Goal: Task Accomplishment & Management: Complete application form

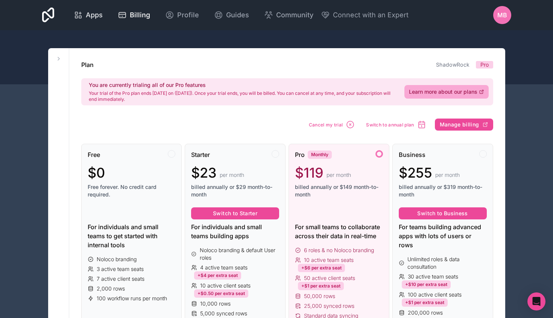
click at [94, 15] on span "Apps" at bounding box center [94, 15] width 17 height 11
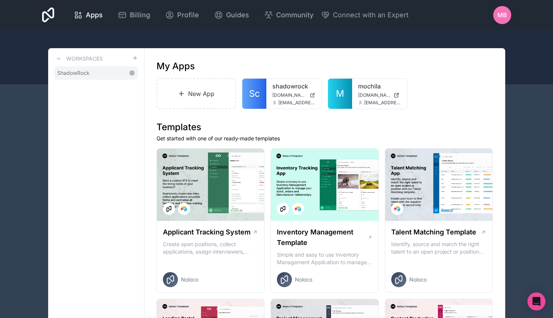
click at [132, 72] on icon at bounding box center [132, 73] width 6 height 6
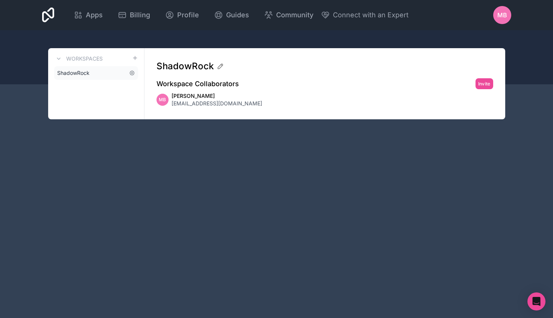
click at [95, 75] on link "ShadowRock" at bounding box center [96, 73] width 84 height 14
click at [104, 72] on link "ShadowRock" at bounding box center [96, 73] width 84 height 14
click at [133, 73] on icon at bounding box center [132, 73] width 6 height 6
click at [128, 73] on link "ShadowRock" at bounding box center [96, 73] width 84 height 14
click at [81, 73] on span "ShadowRock" at bounding box center [73, 73] width 32 height 8
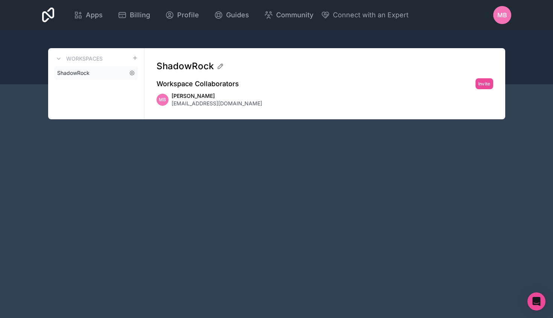
click at [81, 73] on span "ShadowRock" at bounding box center [73, 73] width 32 height 8
click at [83, 22] on link "Apps" at bounding box center [88, 15] width 41 height 17
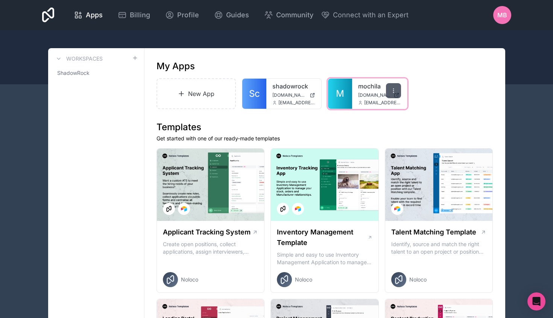
click at [391, 90] on icon at bounding box center [393, 91] width 6 height 6
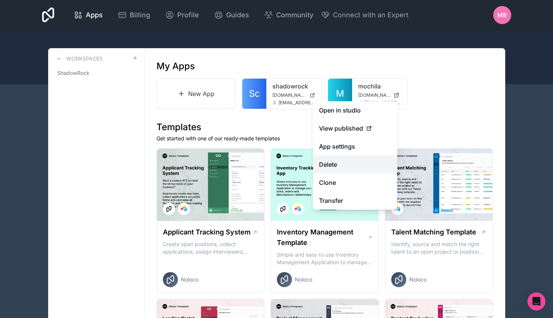
click at [362, 169] on button "Delete" at bounding box center [355, 164] width 84 height 18
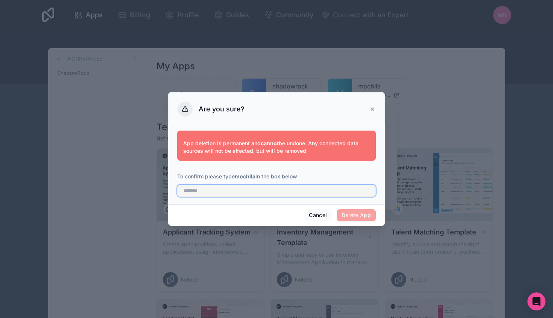
click at [301, 190] on input "text" at bounding box center [276, 191] width 199 height 12
type input "*******"
click at [361, 218] on button "Delete App" at bounding box center [356, 215] width 39 height 12
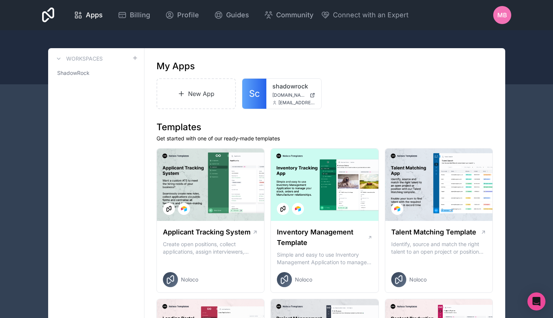
click at [393, 79] on div "New App Sc shadowrock clients.shadowrock.io matt@shadowrock.io" at bounding box center [324, 93] width 337 height 31
click at [209, 90] on link "New App" at bounding box center [196, 93] width 80 height 31
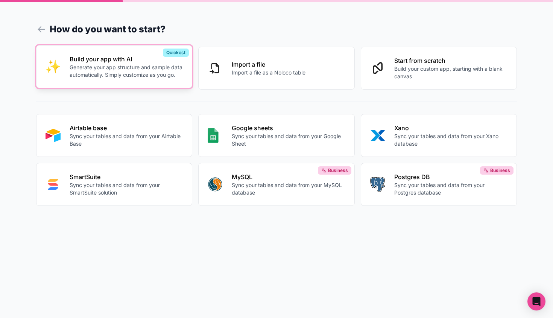
click at [118, 76] on p "Generate your app structure and sample data automatically. Simply customize as …" at bounding box center [127, 71] width 114 height 15
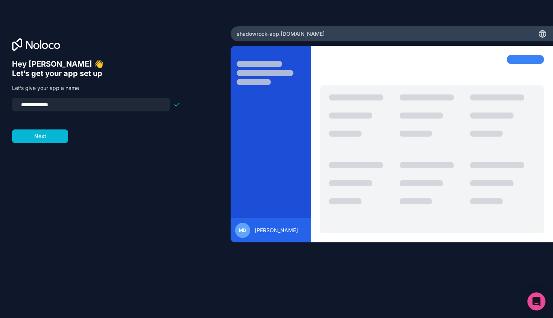
click at [149, 100] on input "**********" at bounding box center [91, 104] width 149 height 11
type input "**********"
click at [48, 141] on button "Next" at bounding box center [40, 136] width 56 height 14
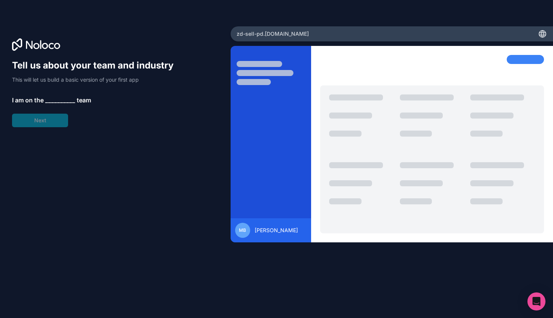
click at [51, 96] on span "__________" at bounding box center [60, 100] width 30 height 9
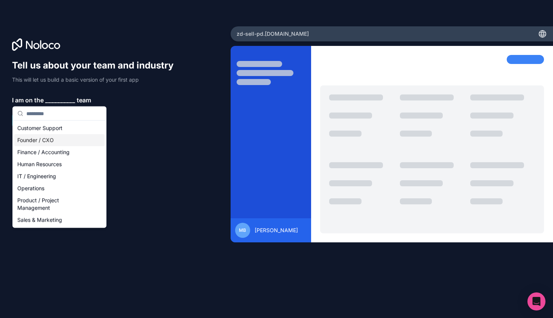
click at [67, 138] on div "Founder / CXO" at bounding box center [59, 140] width 90 height 12
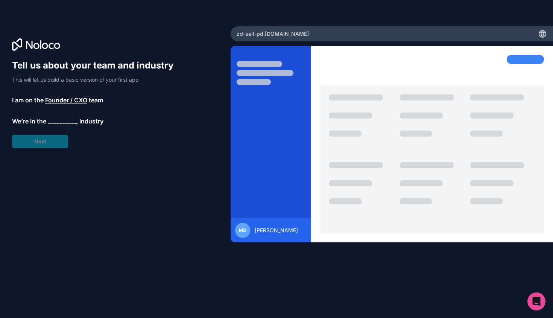
click at [68, 120] on span "__________" at bounding box center [63, 121] width 30 height 9
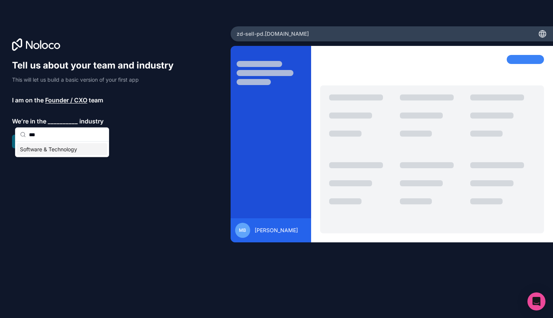
type input "***"
click at [68, 154] on div "Software & Technology" at bounding box center [62, 149] width 90 height 12
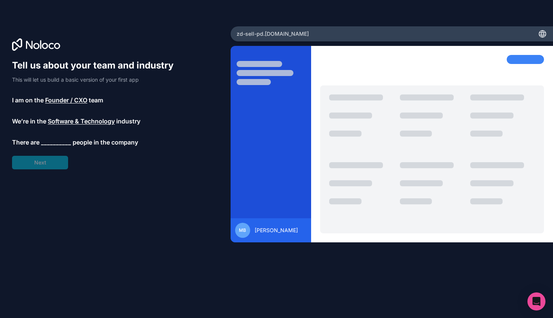
click at [67, 142] on span "__________" at bounding box center [56, 142] width 30 height 9
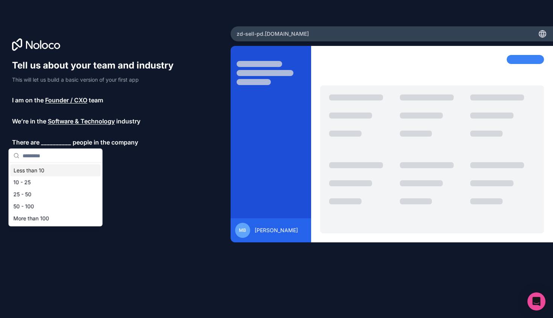
click at [62, 170] on div "Less than 10" at bounding box center [56, 170] width 90 height 12
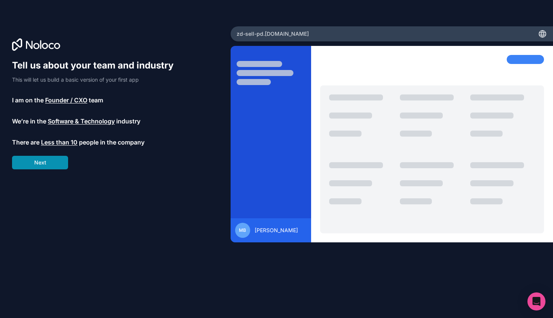
click at [60, 163] on button "Next" at bounding box center [40, 163] width 56 height 14
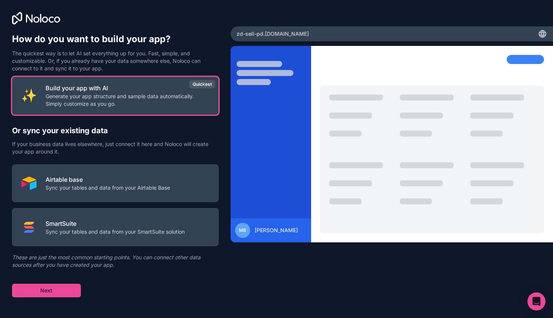
click at [204, 100] on p "Generate your app structure and sample data automatically. Simply customize as …" at bounding box center [128, 100] width 164 height 15
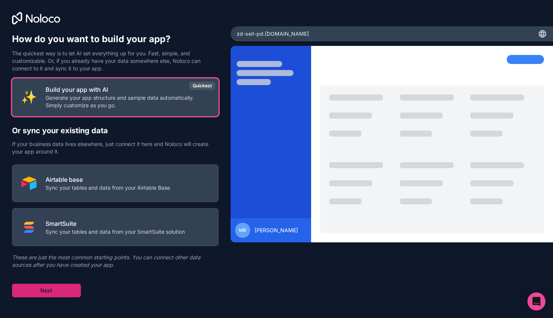
click at [39, 291] on button "Next" at bounding box center [46, 291] width 69 height 14
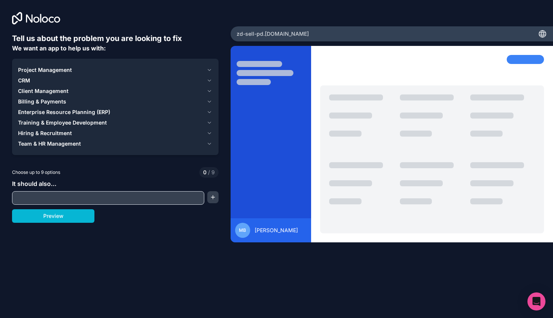
click at [83, 88] on div "Client Management" at bounding box center [110, 91] width 185 height 8
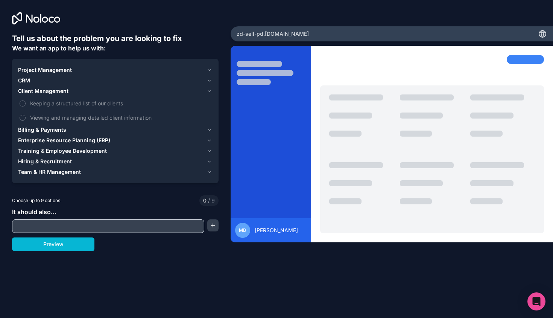
click at [83, 88] on div "Client Management" at bounding box center [110, 91] width 185 height 8
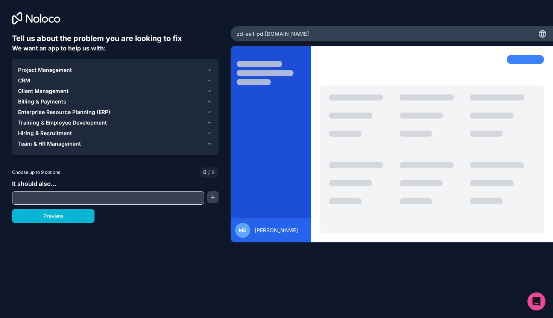
click at [89, 77] on div "CRM" at bounding box center [110, 81] width 185 height 8
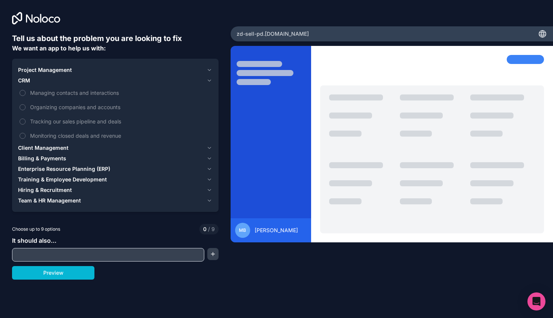
click at [89, 77] on div "CRM" at bounding box center [110, 81] width 185 height 8
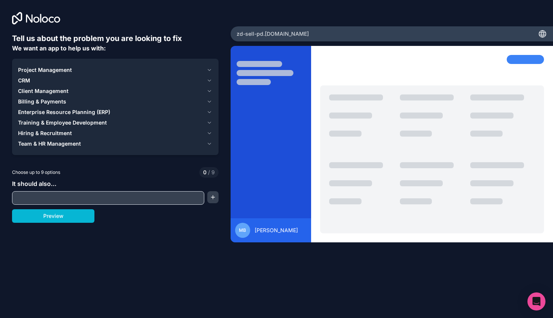
click at [96, 67] on div "Project Management" at bounding box center [110, 70] width 185 height 8
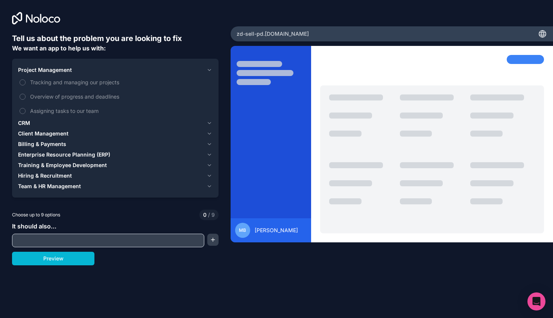
click at [96, 67] on div "Project Management" at bounding box center [110, 70] width 185 height 8
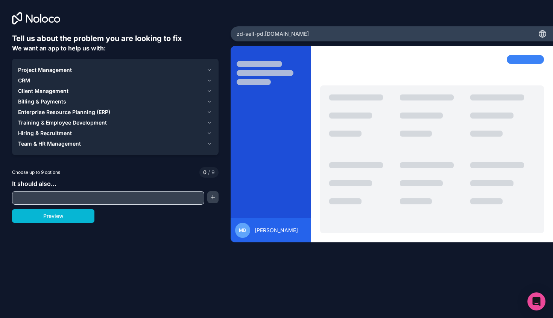
click at [185, 199] on input "text" at bounding box center [108, 198] width 188 height 11
type input "**********"
click at [217, 198] on button "button" at bounding box center [212, 197] width 11 height 12
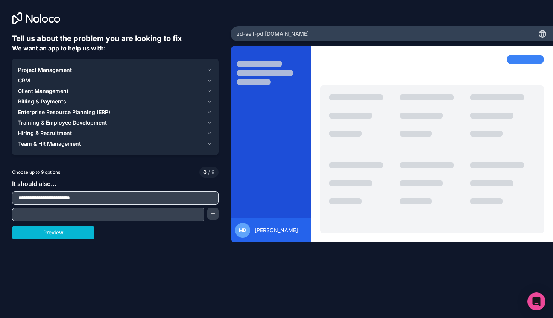
click at [179, 250] on div "**********" at bounding box center [115, 143] width 206 height 220
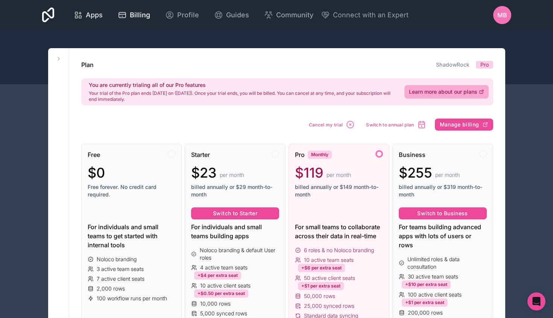
click at [76, 11] on icon at bounding box center [78, 15] width 9 height 9
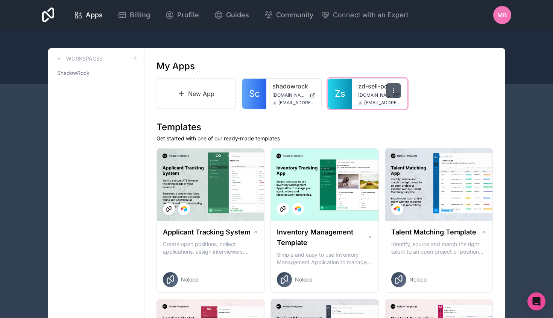
click at [393, 90] on icon at bounding box center [393, 90] width 0 height 0
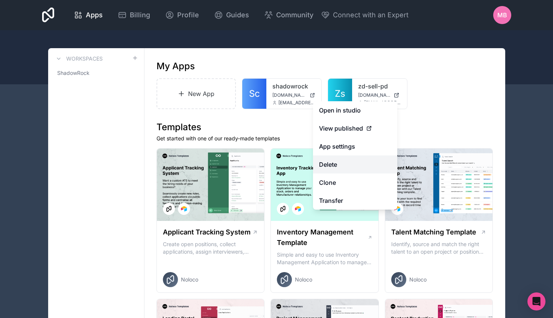
click at [360, 162] on button "Delete" at bounding box center [355, 164] width 84 height 18
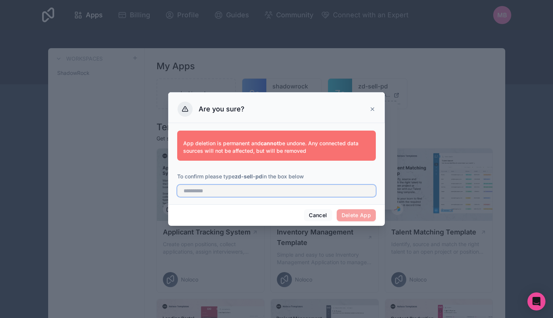
click at [348, 187] on input "text" at bounding box center [276, 191] width 199 height 12
type input "*"
type input "**********"
click at [375, 214] on button "Delete App" at bounding box center [356, 215] width 39 height 12
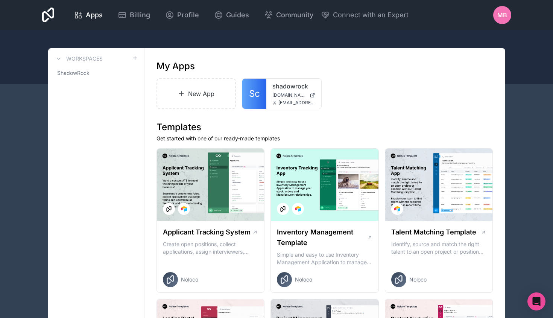
click at [477, 92] on div "New App Sc shadowrock clients.shadowrock.io matt@shadowrock.io" at bounding box center [324, 93] width 337 height 31
click at [496, 14] on div "MB" at bounding box center [502, 15] width 18 height 18
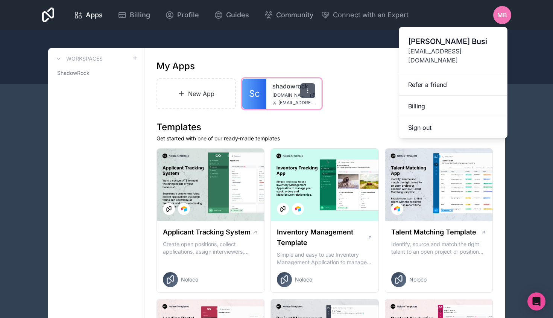
click at [303, 88] on div at bounding box center [307, 90] width 15 height 15
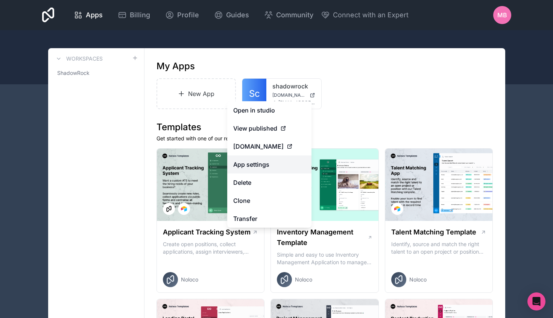
click at [267, 161] on link "App settings" at bounding box center [269, 164] width 84 height 18
